Goal: Task Accomplishment & Management: Manage account settings

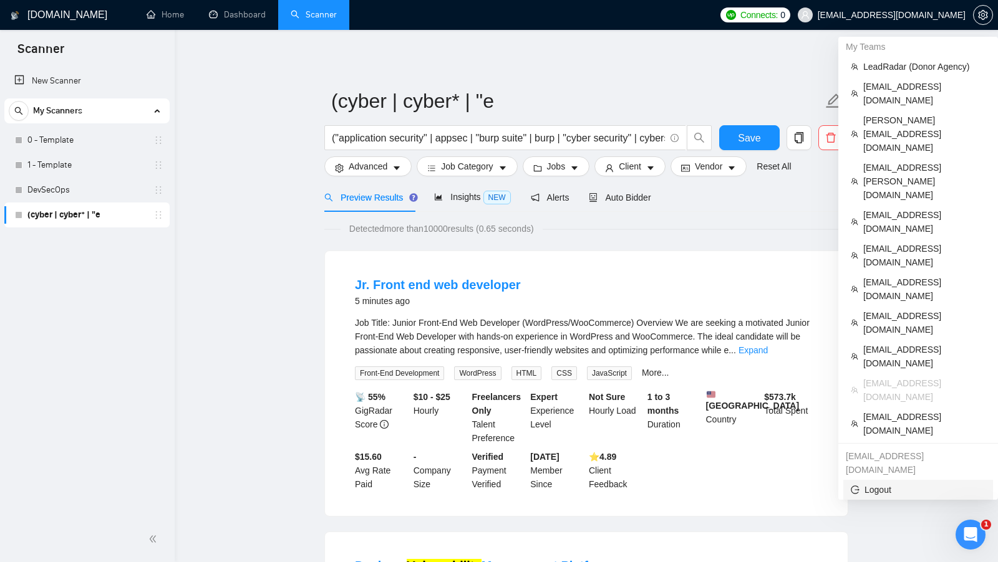
click at [877, 483] on span "Logout" at bounding box center [918, 490] width 135 height 14
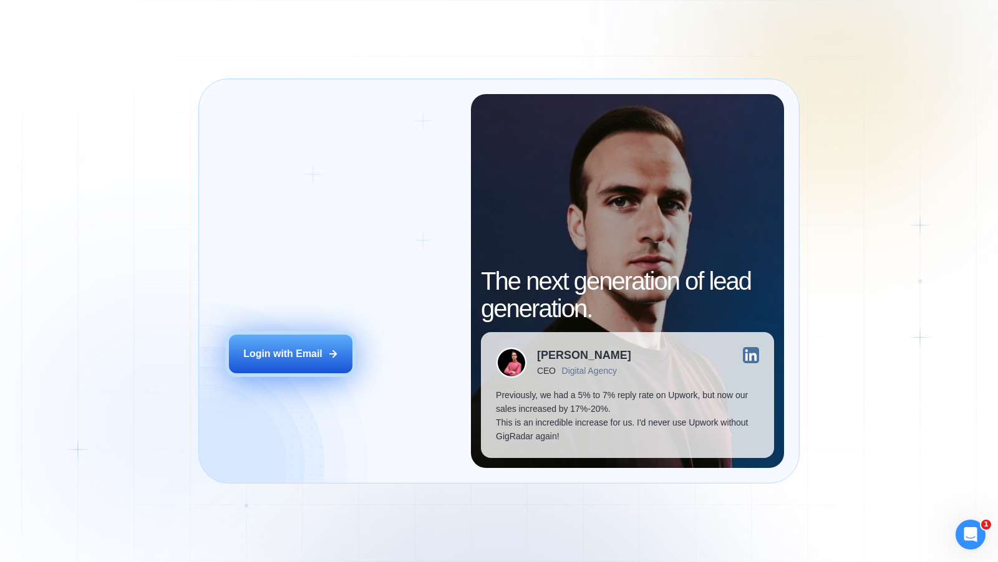
click at [325, 359] on button "Login with Email" at bounding box center [290, 354] width 123 height 39
